Goal: Book appointment/travel/reservation

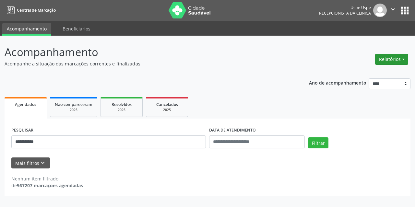
click at [390, 58] on button "Relatórios" at bounding box center [391, 59] width 33 height 11
click at [349, 74] on link "Agendamentos" at bounding box center [374, 73] width 70 height 9
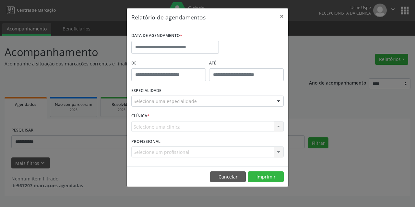
click at [187, 56] on div "DATA DE AGENDAMENTO *" at bounding box center [175, 45] width 91 height 28
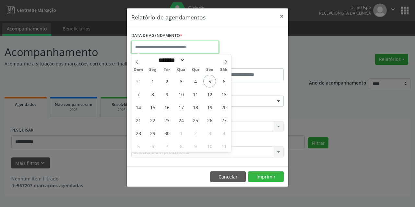
click at [182, 45] on input "text" at bounding box center [175, 47] width 88 height 13
click at [216, 93] on span "12" at bounding box center [209, 94] width 13 height 13
type input "**********"
click at [216, 93] on span "12" at bounding box center [209, 94] width 13 height 13
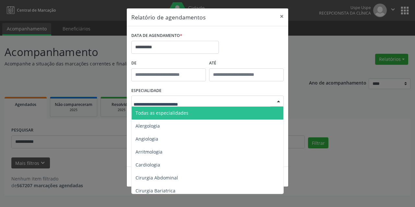
click at [189, 113] on span "Todas as especialidades" at bounding box center [208, 113] width 153 height 13
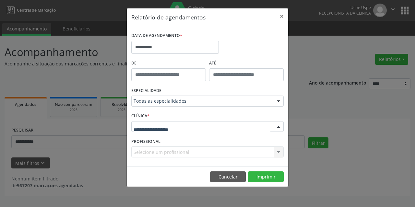
click at [158, 131] on div at bounding box center [207, 126] width 152 height 11
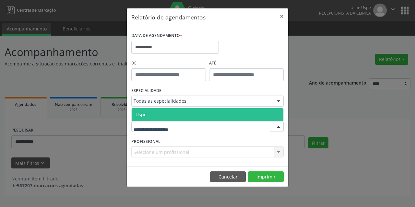
click at [156, 120] on span "Uspe" at bounding box center [208, 114] width 152 height 13
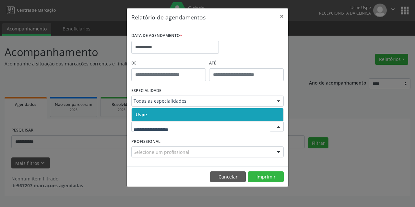
click at [154, 120] on span "Uspe" at bounding box center [208, 114] width 152 height 13
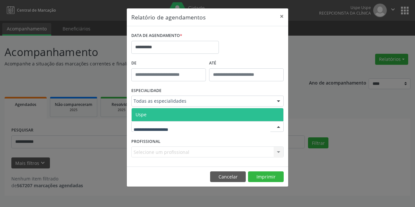
click at [155, 119] on span "Uspe" at bounding box center [208, 114] width 152 height 13
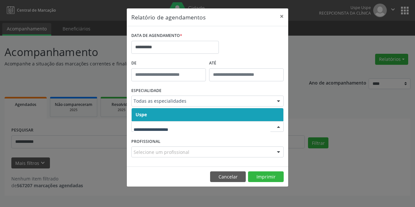
click at [149, 115] on span "Uspe" at bounding box center [208, 114] width 152 height 13
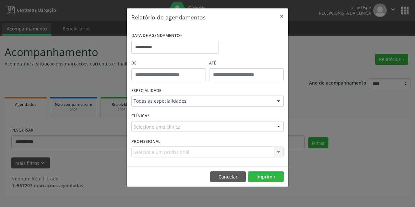
click at [136, 136] on div "CLÍNICA * Selecione uma clínica Uspe Nenhum resultado encontrado para: " " Não …" at bounding box center [208, 123] width 156 height 25
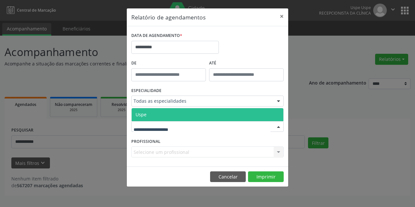
click at [146, 114] on span "Uspe" at bounding box center [140, 114] width 11 height 6
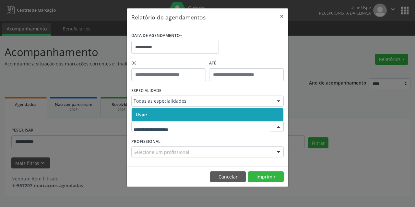
click at [154, 111] on span "Uspe" at bounding box center [208, 114] width 152 height 13
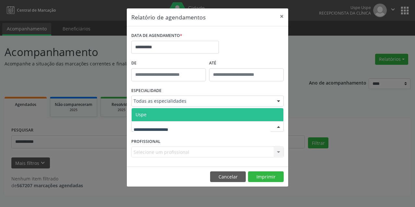
click at [150, 117] on span "Uspe" at bounding box center [208, 114] width 152 height 13
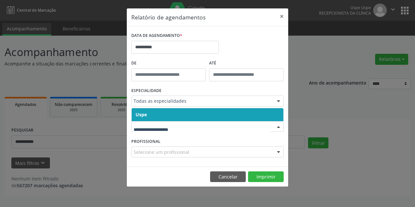
click at [143, 118] on span "Uspe" at bounding box center [208, 114] width 152 height 13
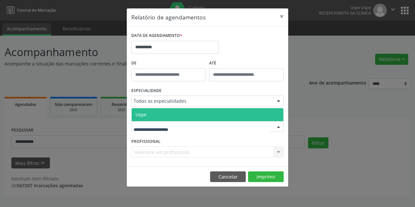
click at [143, 116] on span "Uspe" at bounding box center [140, 114] width 11 height 6
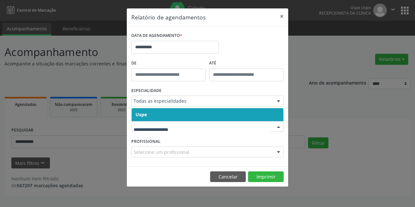
click at [145, 117] on span "Uspe" at bounding box center [140, 114] width 11 height 6
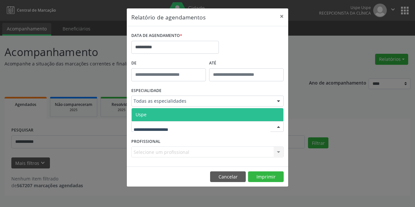
click at [145, 120] on span "Uspe" at bounding box center [208, 114] width 152 height 13
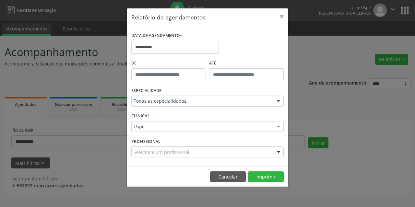
click at [145, 114] on label "CLÍNICA *" at bounding box center [140, 116] width 18 height 10
click at [146, 156] on div "Selecione um profissional" at bounding box center [207, 151] width 152 height 11
